Goal: Task Accomplishment & Management: Manage account settings

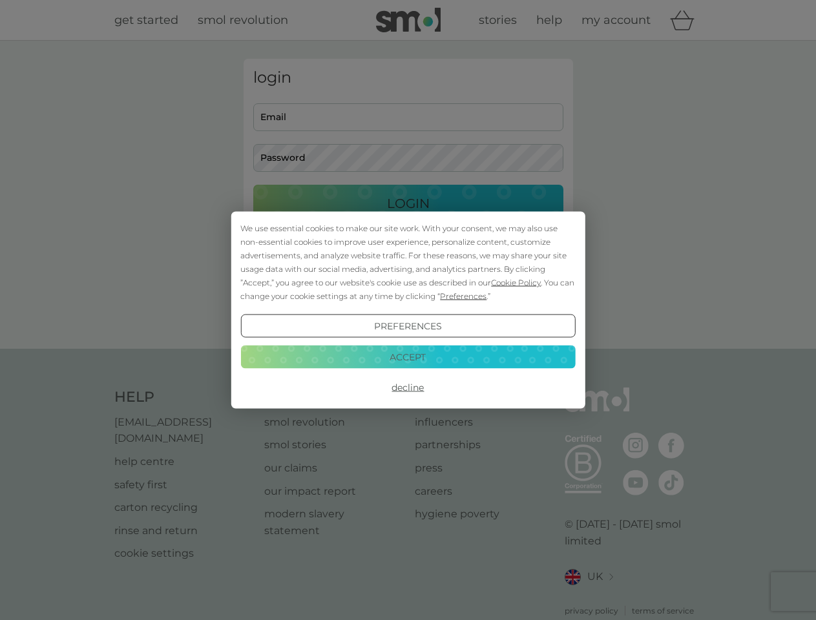
click at [516, 282] on span "Cookie Policy" at bounding box center [516, 283] width 50 height 10
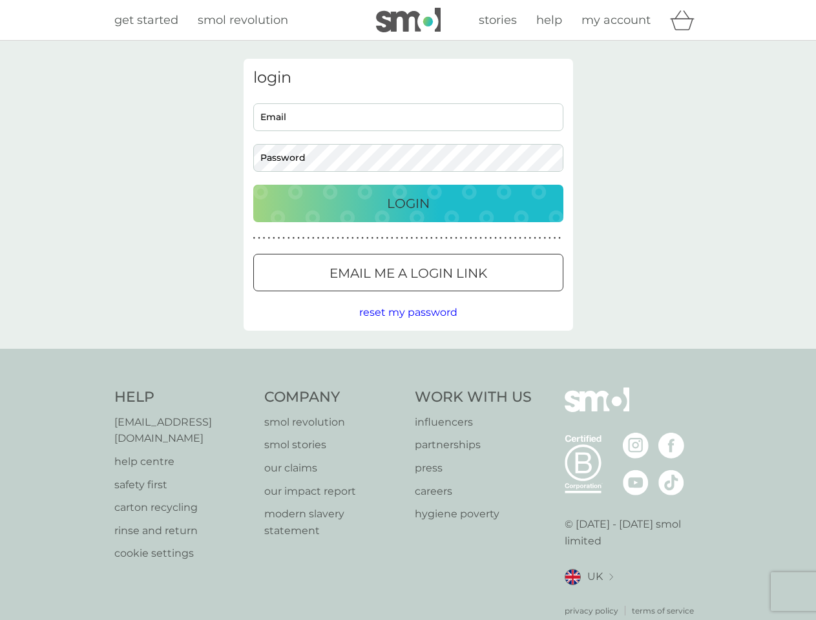
click at [462, 296] on div "login Email Password Login ● ● ● ● ● ● ● ● ● ● ● ● ● ● ● ● ● ● ● ● ● ● ● ● ● ● …" at bounding box center [409, 195] width 330 height 272
click at [408, 326] on div "login Email Password Login ● ● ● ● ● ● ● ● ● ● ● ● ● ● ● ● ● ● ● ● ● ● ● ● ● ● …" at bounding box center [409, 195] width 330 height 272
click at [408, 388] on div "Help [EMAIL_ADDRESS][DOMAIN_NAME] help centre safety first carton recycling rin…" at bounding box center [408, 502] width 588 height 229
click at [408, 357] on div "Help [EMAIL_ADDRESS][DOMAIN_NAME] help centre safety first carton recycling rin…" at bounding box center [408, 502] width 816 height 307
